Goal: Communication & Community: Ask a question

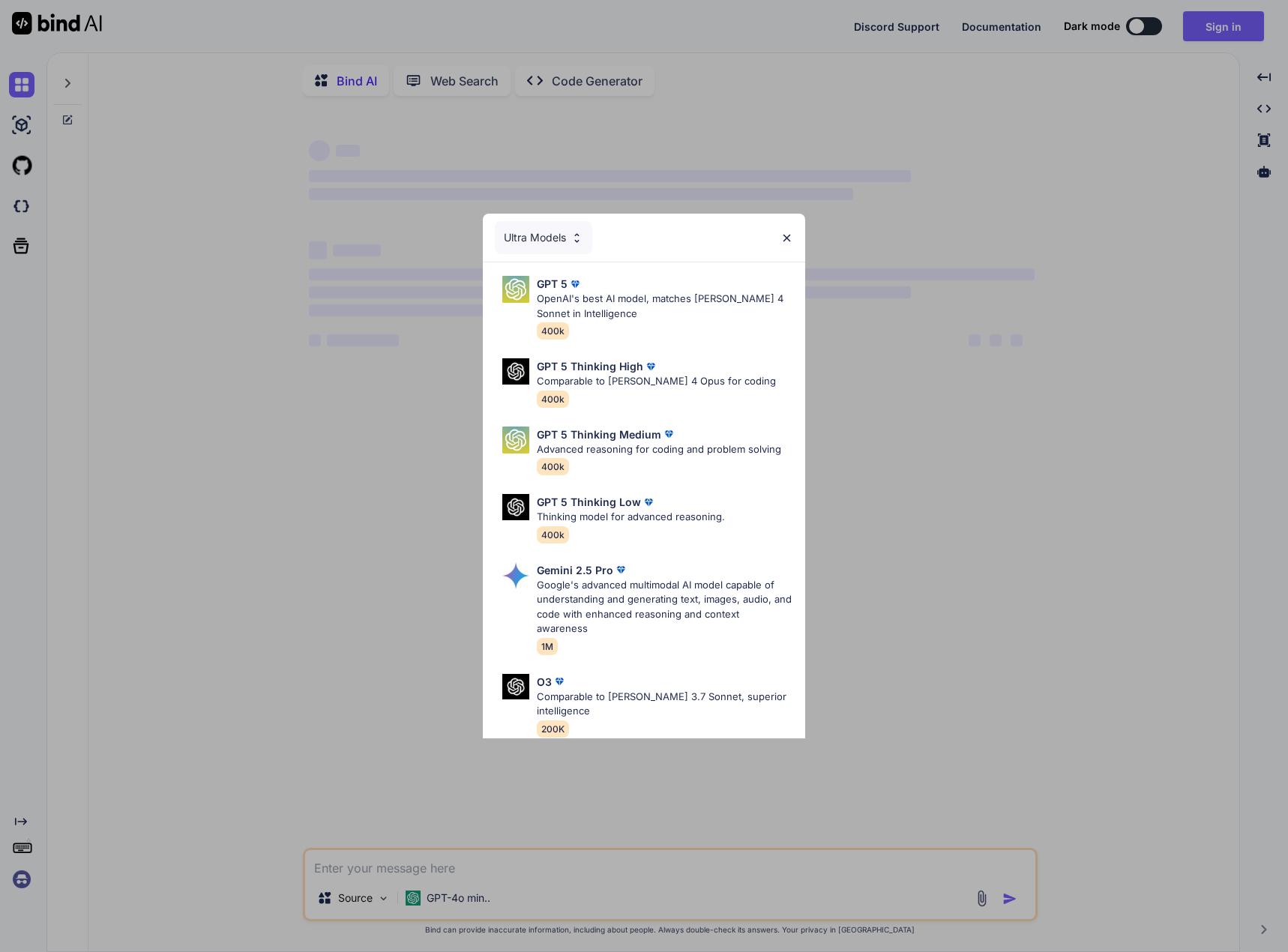
click at [764, 148] on div "Ultra Models GPT 5 OpenAI's best AI model, matches [PERSON_NAME] 4 Sonnet in In…" at bounding box center [644, 476] width 1288 height 952
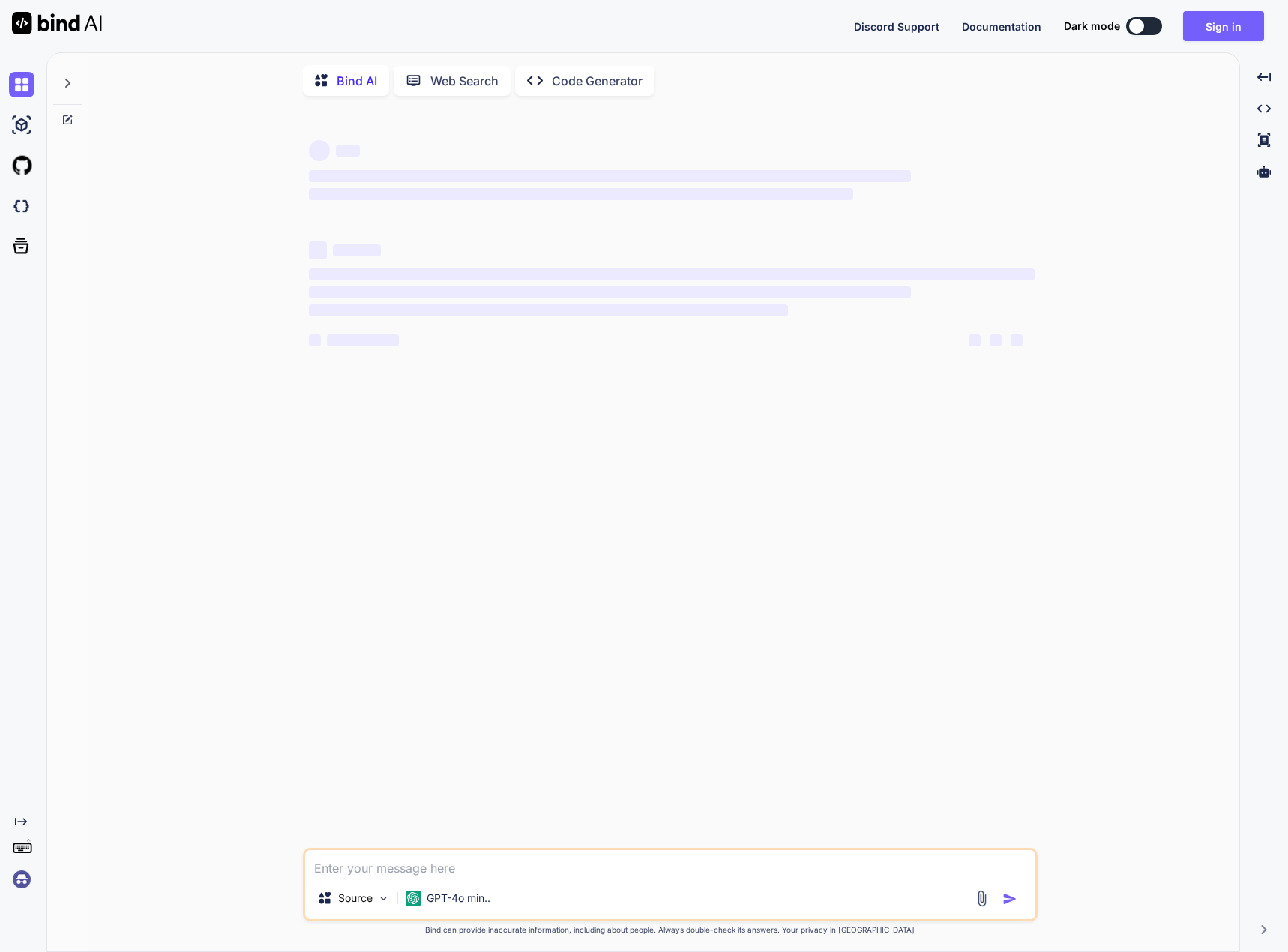
type textarea "x"
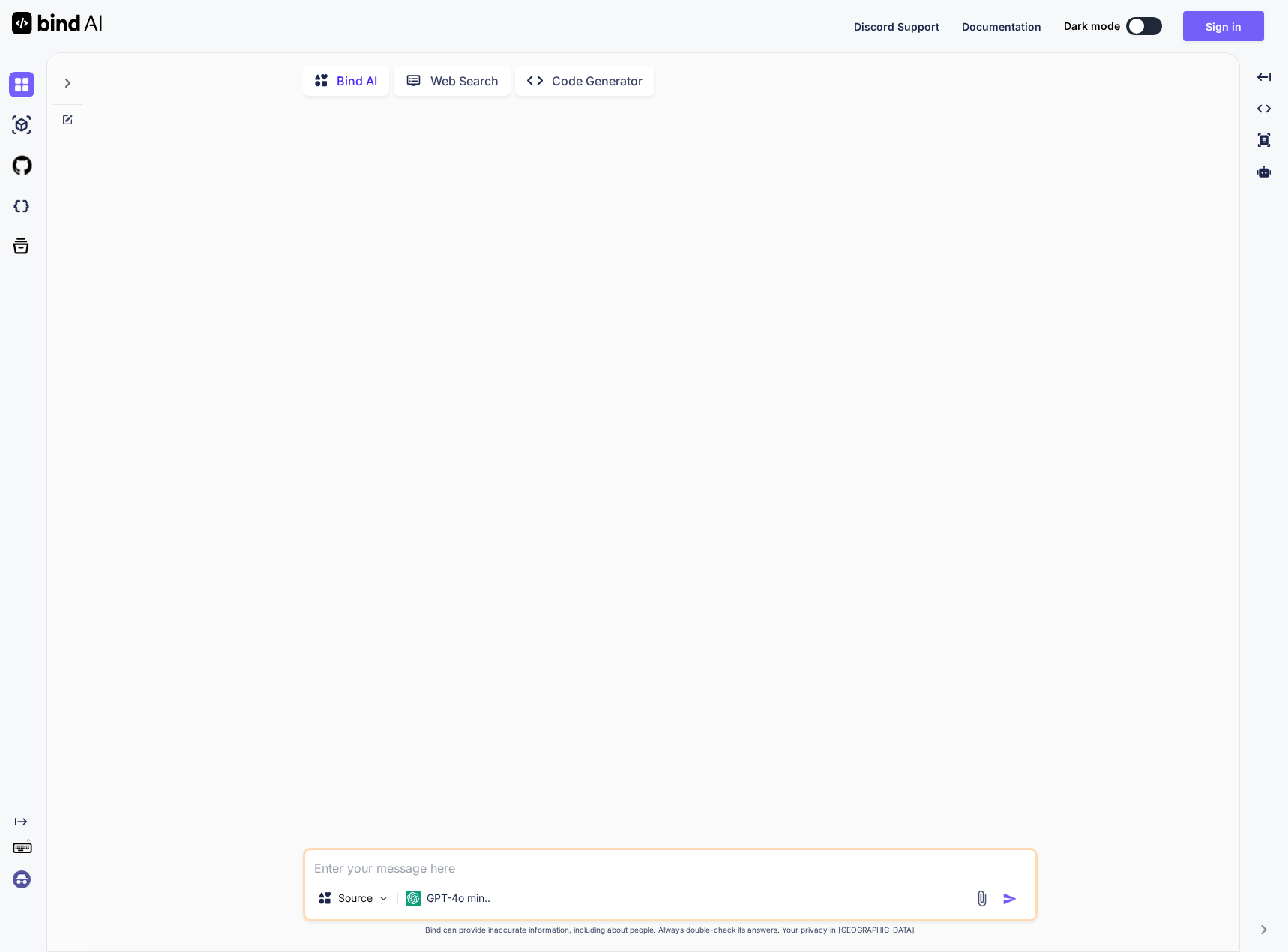
click at [429, 860] on textarea at bounding box center [670, 863] width 730 height 27
type textarea "h"
type textarea "x"
type textarea "he"
type textarea "x"
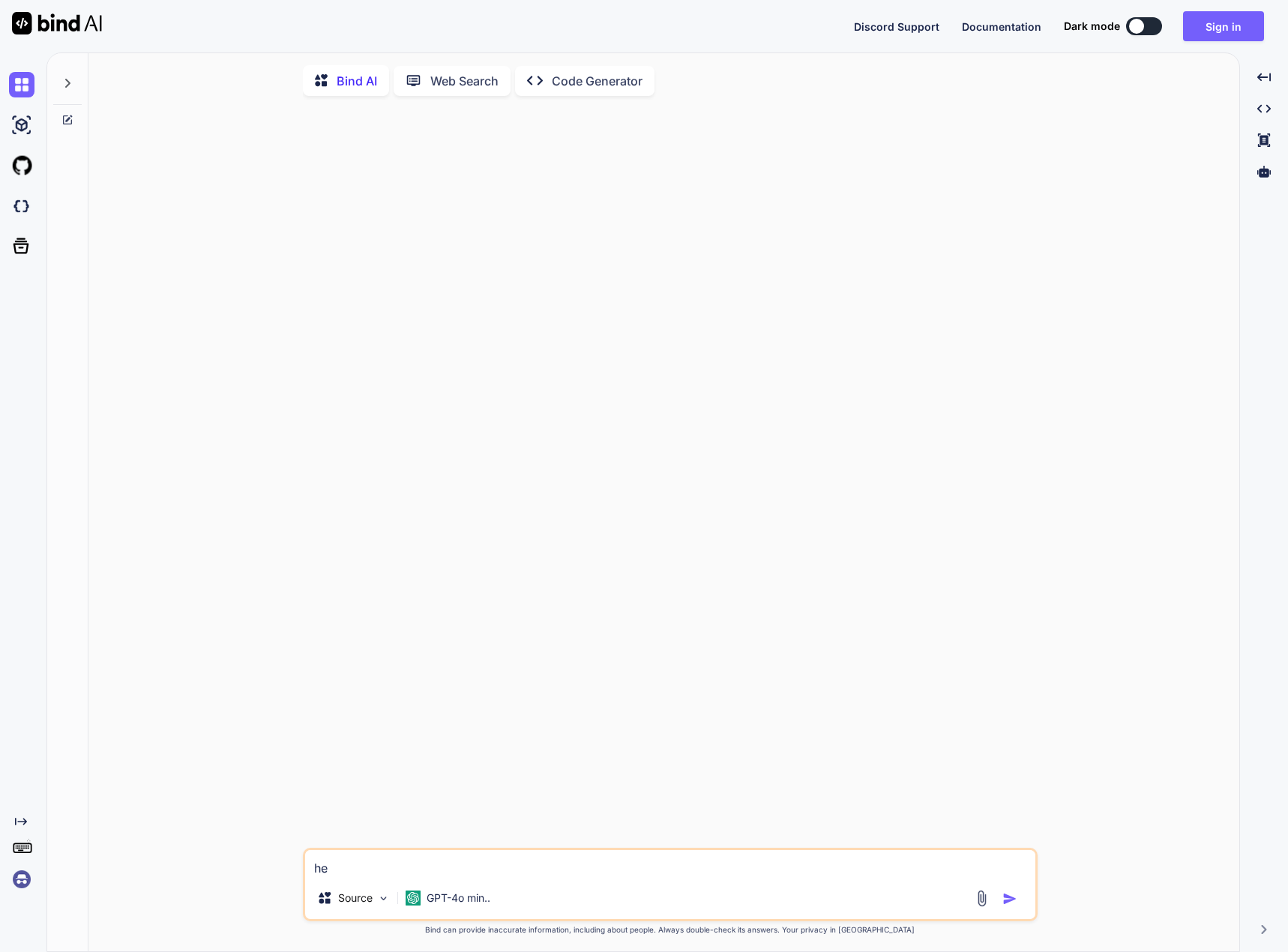
type textarea "hel"
type textarea "x"
type textarea "hell"
type textarea "x"
type textarea "hello"
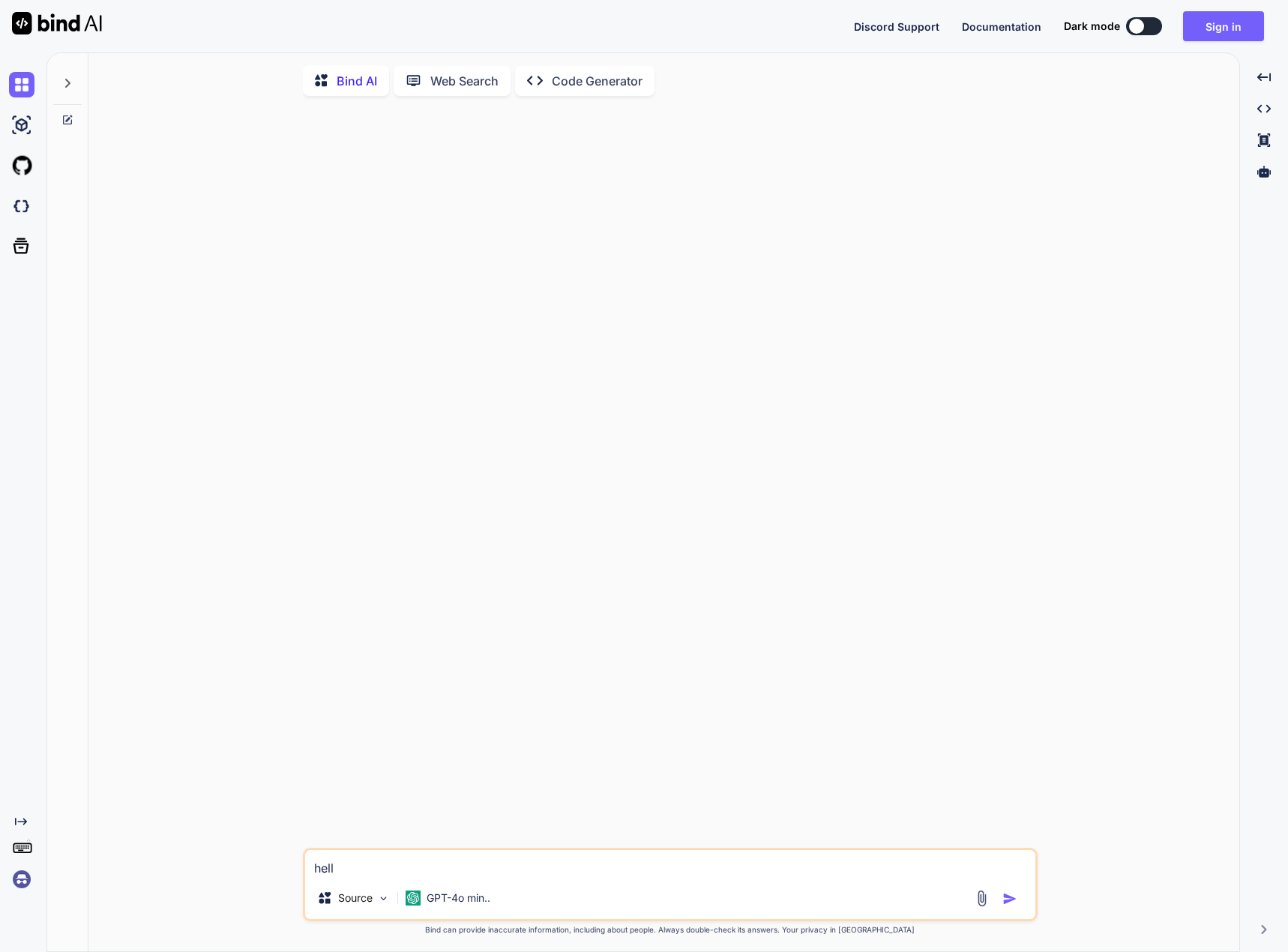
type textarea "x"
type textarea "hello"
click at [995, 906] on div at bounding box center [997, 899] width 50 height 17
click at [1009, 899] on img "button" at bounding box center [1009, 899] width 15 height 15
type textarea "x"
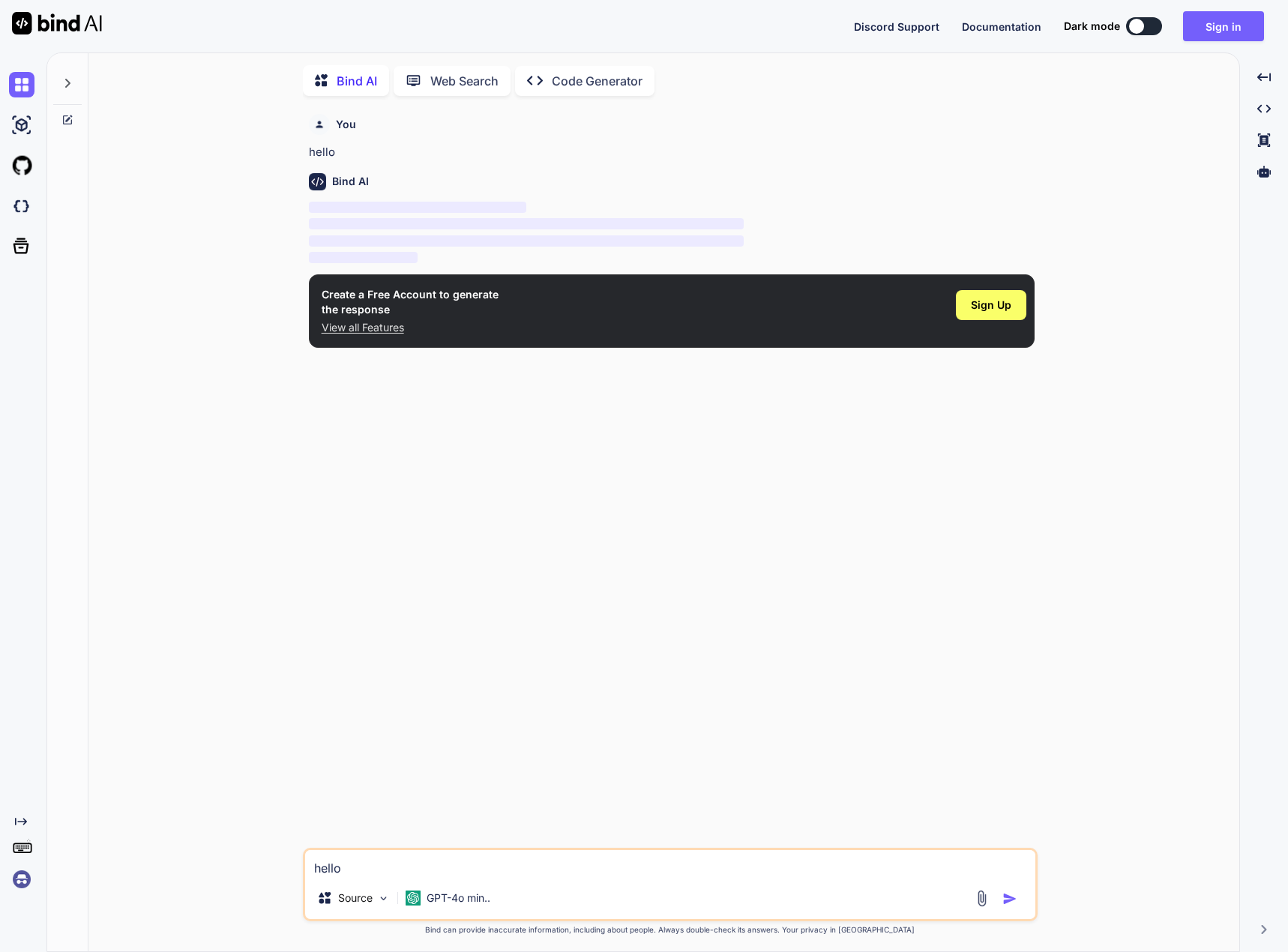
scroll to position [6, 0]
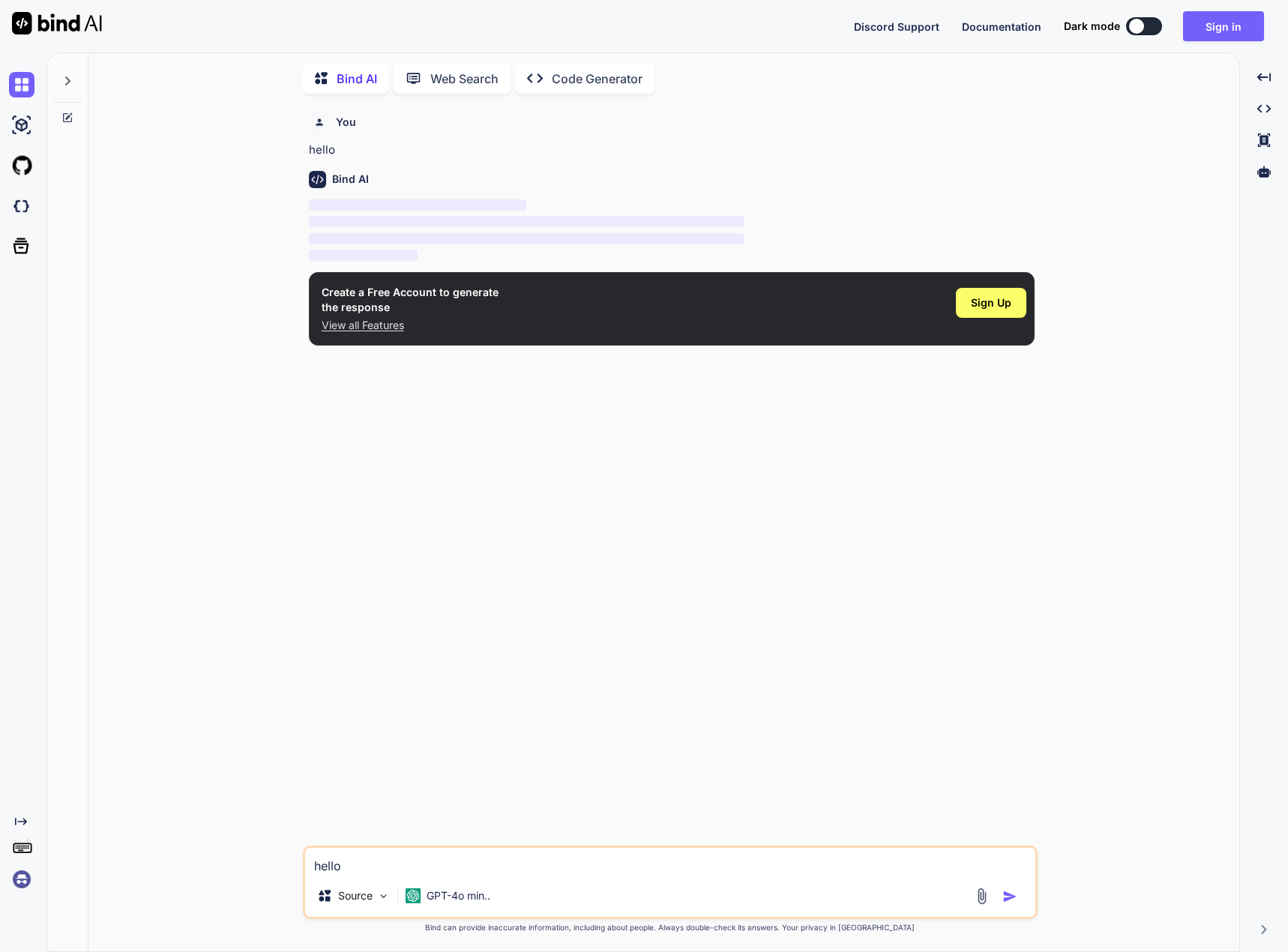
click at [1009, 899] on img "button" at bounding box center [1009, 896] width 15 height 15
click at [995, 166] on div "Bind AI ‌ ‌ ‌ ‌" at bounding box center [672, 211] width 726 height 106
click at [338, 320] on p "View all Features" at bounding box center [410, 325] width 177 height 15
